Goal: Transaction & Acquisition: Purchase product/service

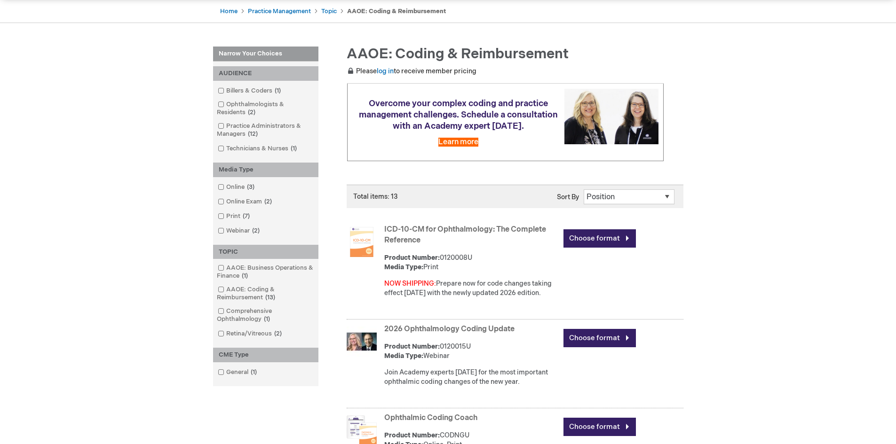
scroll to position [94, 0]
click at [610, 235] on link "Choose format" at bounding box center [599, 238] width 72 height 18
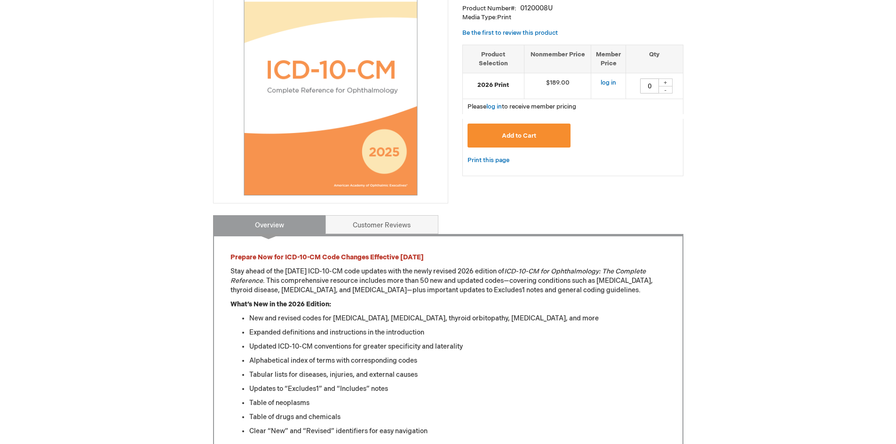
scroll to position [188, 0]
